Goal: Information Seeking & Learning: Learn about a topic

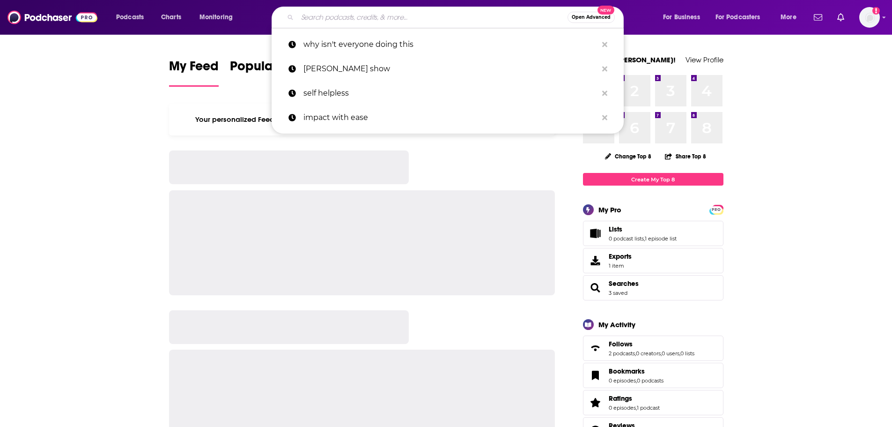
click at [378, 12] on input "Search podcasts, credits, & more..." at bounding box center [432, 17] width 270 height 15
paste input "Heal Squad x [PERSON_NAME]"
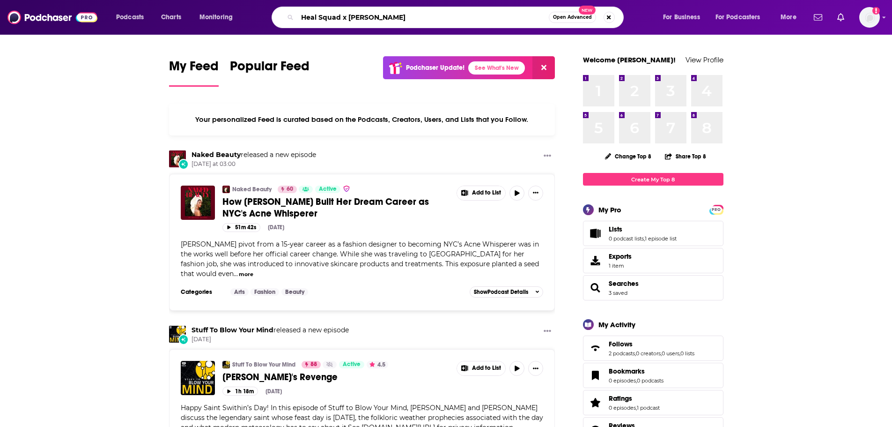
type input "Heal Squad x [PERSON_NAME]"
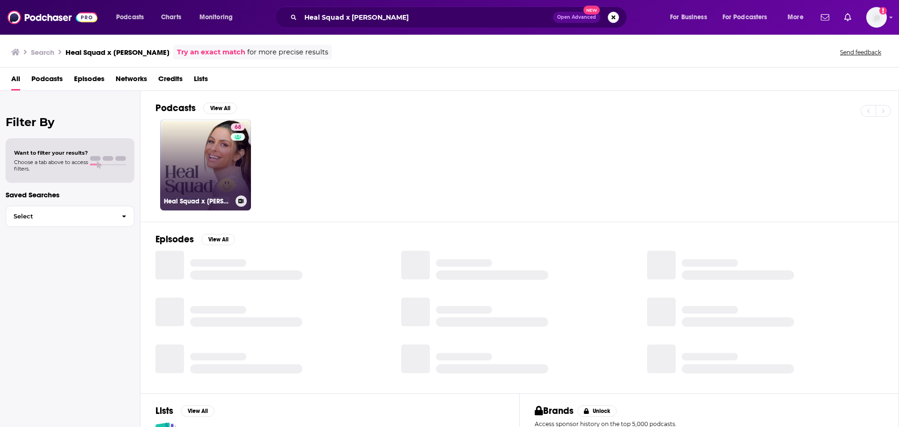
click at [232, 181] on div "68" at bounding box center [239, 159] width 16 height 72
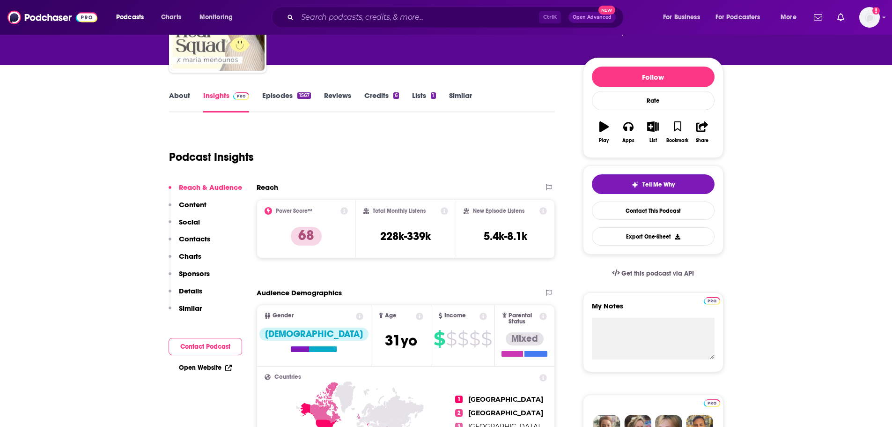
scroll to position [94, 0]
